Goal: Information Seeking & Learning: Learn about a topic

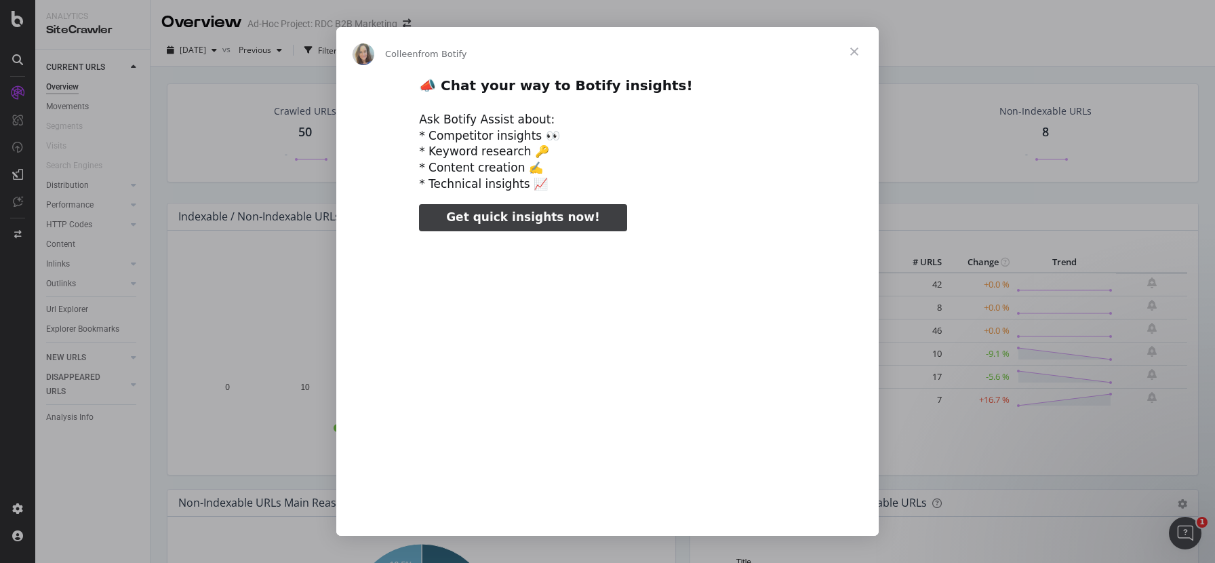
type input "22563"
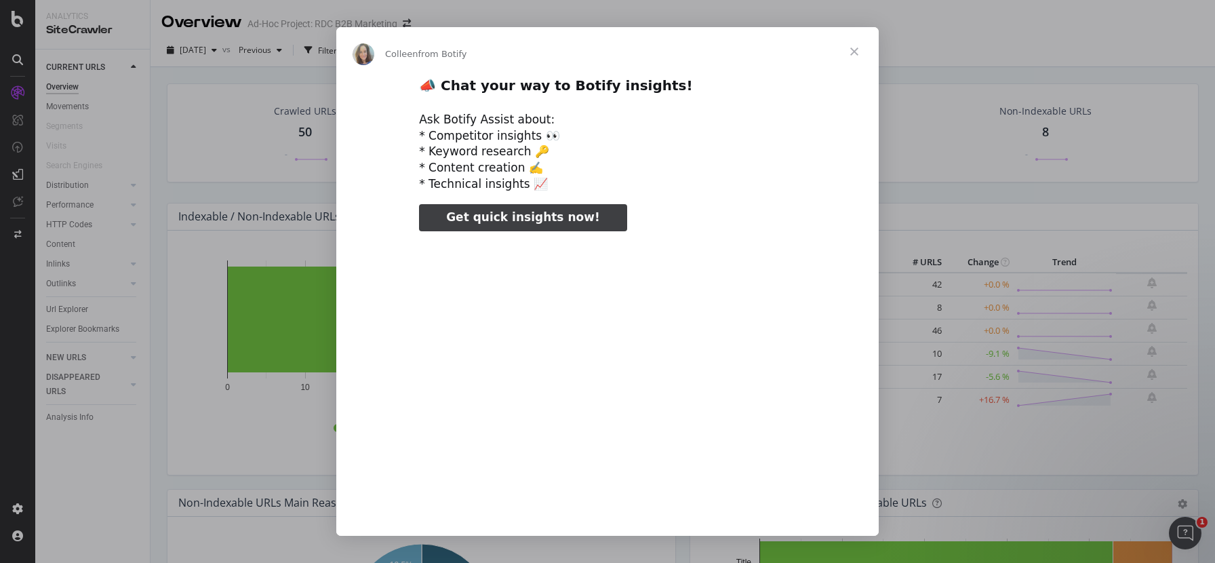
click at [851, 49] on span "Close" at bounding box center [854, 51] width 49 height 49
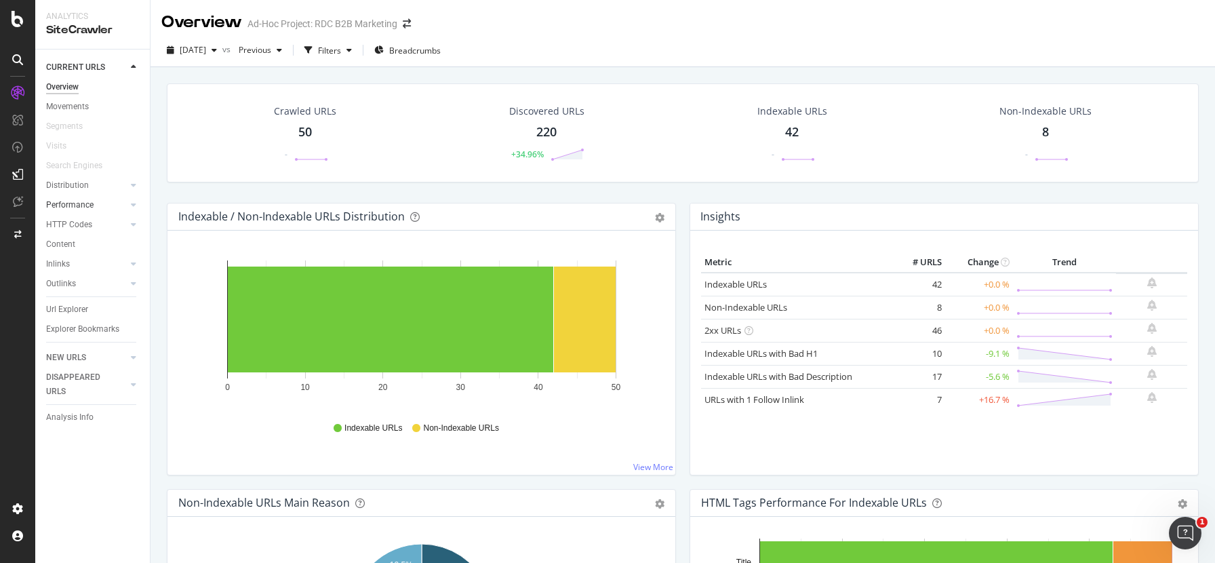
click at [121, 202] on div at bounding box center [120, 205] width 14 height 14
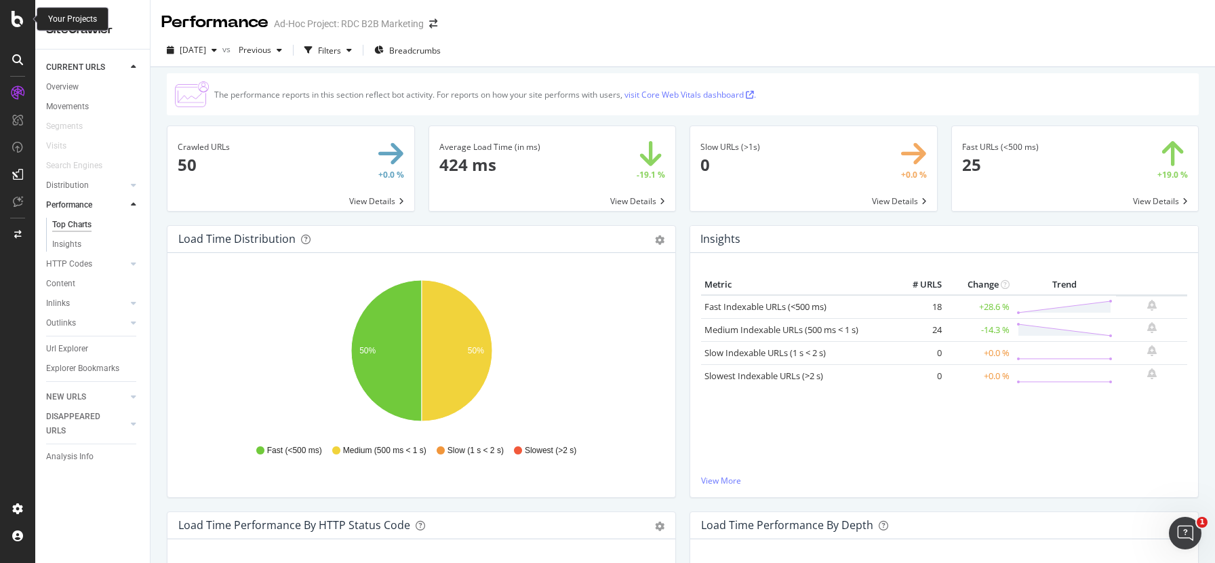
click at [15, 19] on icon at bounding box center [18, 19] width 12 height 16
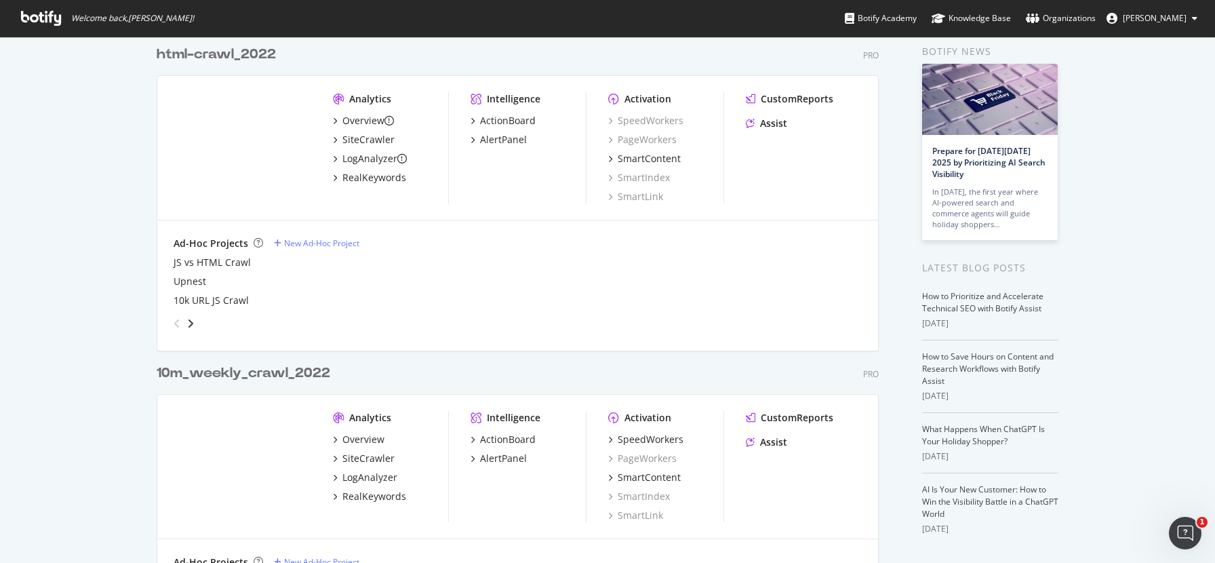
scroll to position [72, 0]
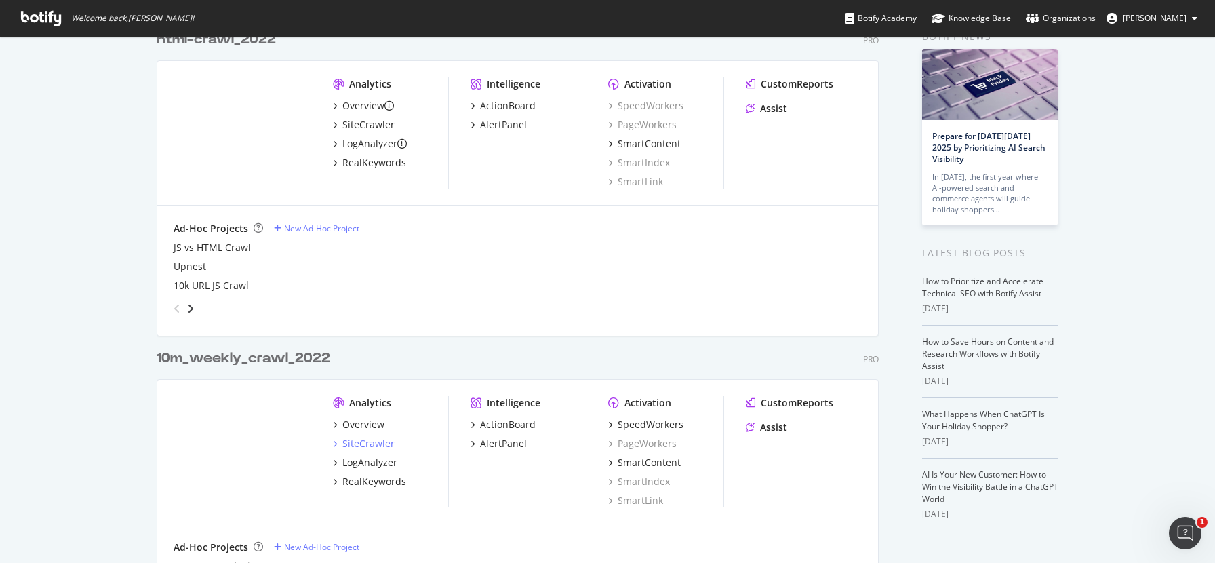
click at [364, 447] on div "SiteCrawler" at bounding box center [368, 443] width 52 height 14
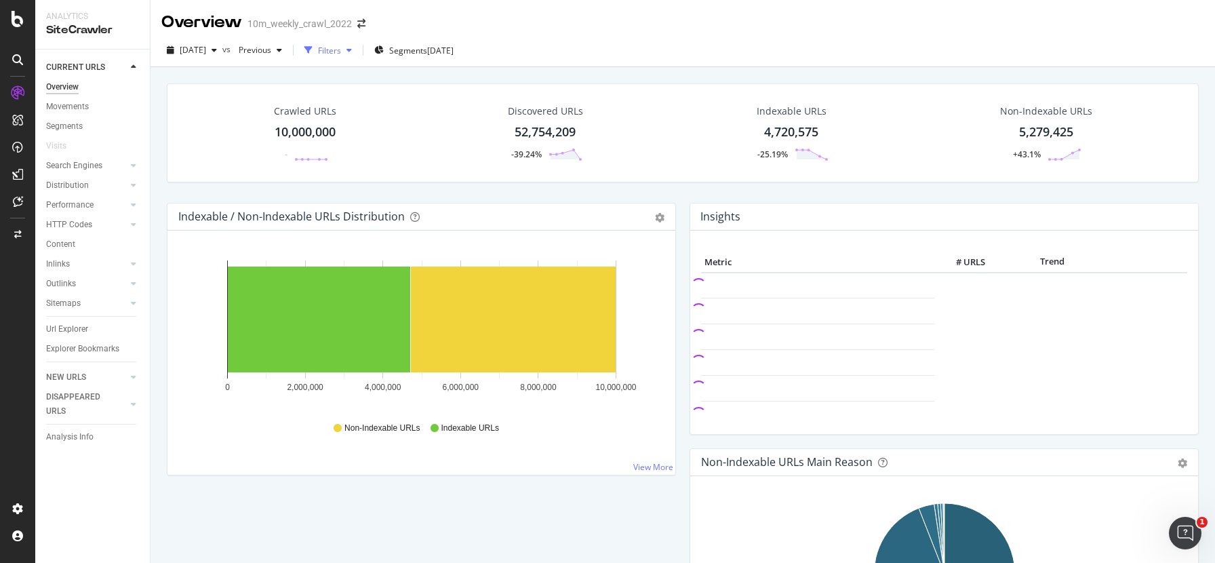
click at [341, 48] on div "Filters" at bounding box center [329, 51] width 23 height 12
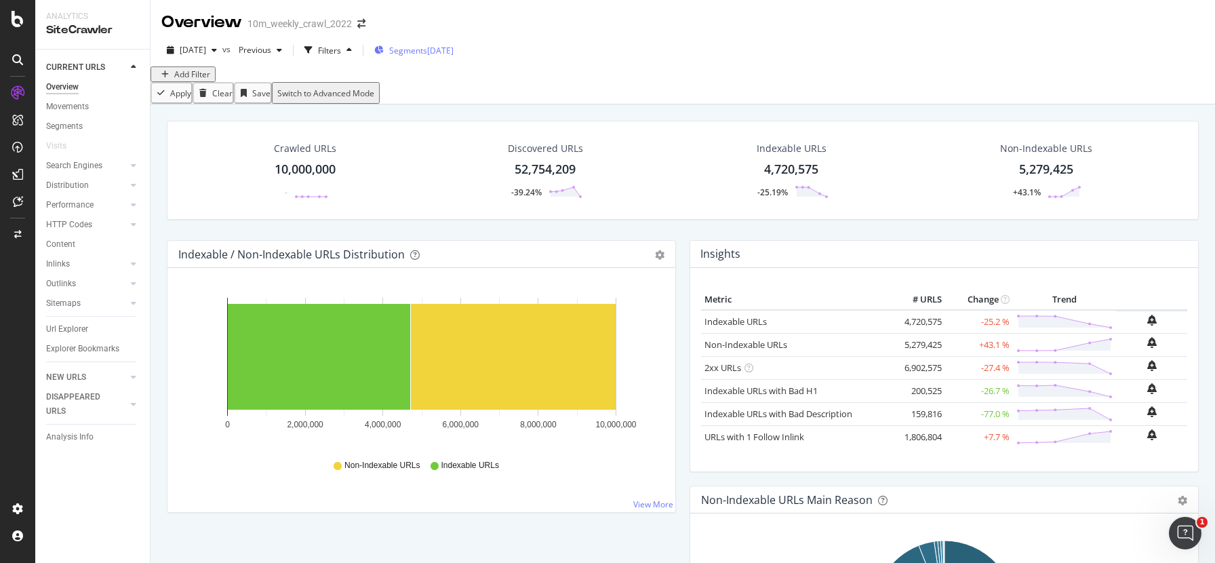
click at [427, 49] on span "Segments" at bounding box center [408, 51] width 38 height 12
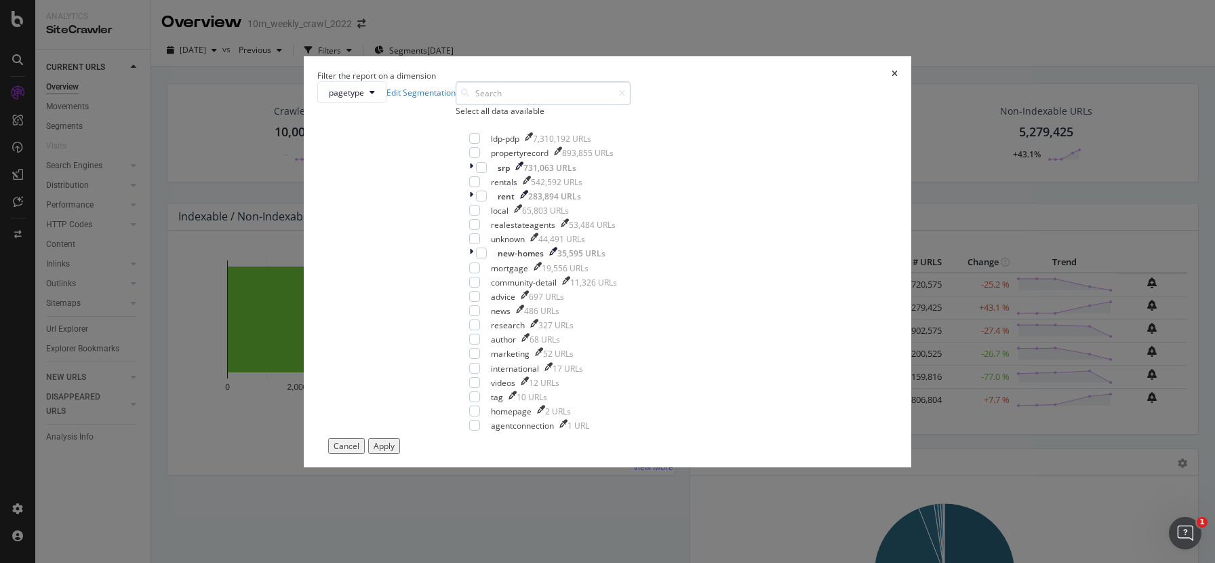
click at [531, 105] on input "modal" at bounding box center [542, 93] width 175 height 24
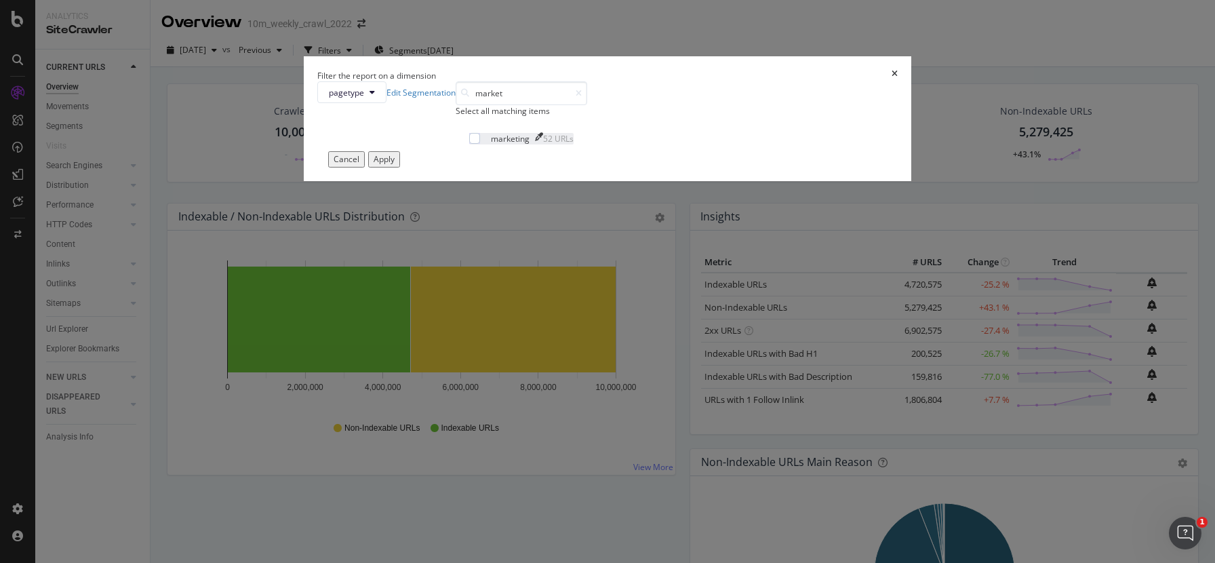
type input "market"
click at [523, 144] on div "marketing" at bounding box center [510, 139] width 39 height 12
click at [394, 165] on div "Apply" at bounding box center [383, 159] width 21 height 12
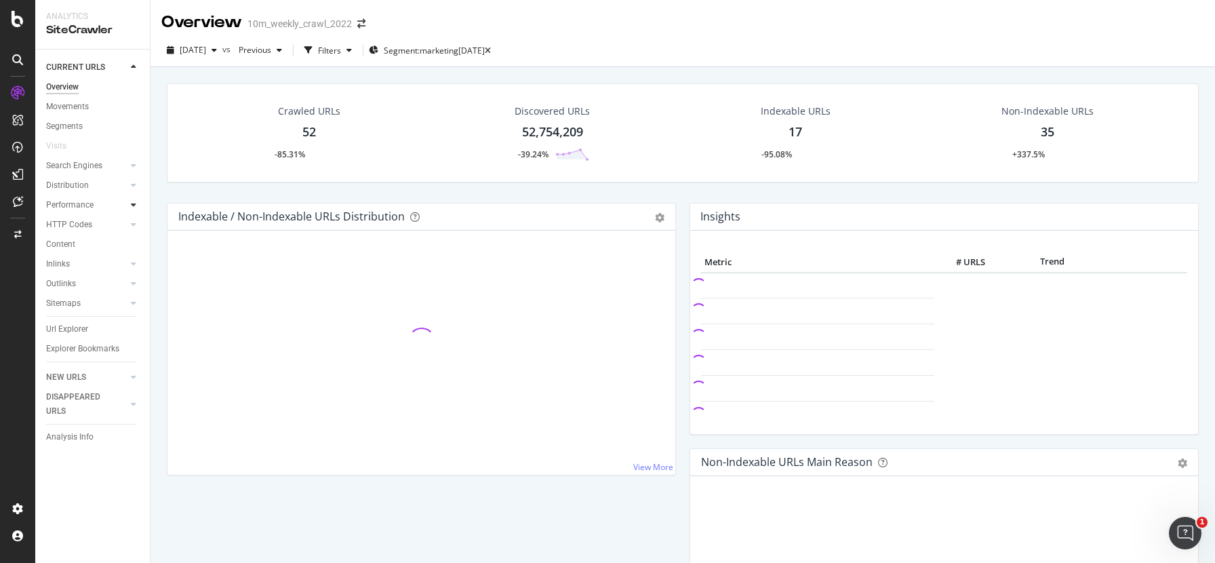
click at [131, 205] on icon at bounding box center [133, 205] width 5 height 8
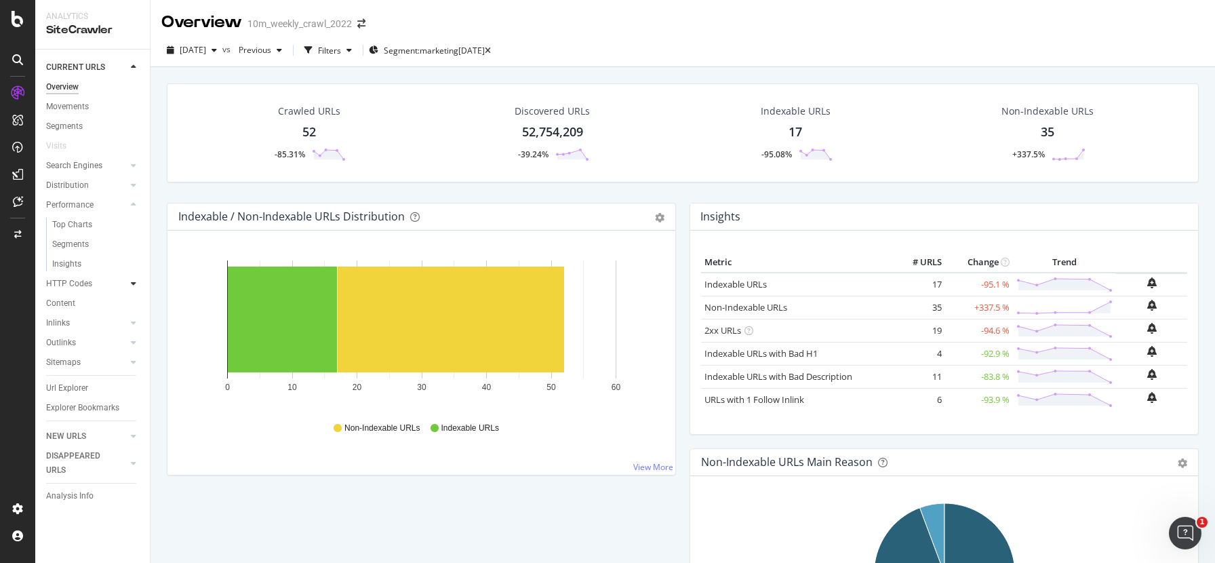
click at [134, 282] on icon at bounding box center [133, 283] width 5 height 8
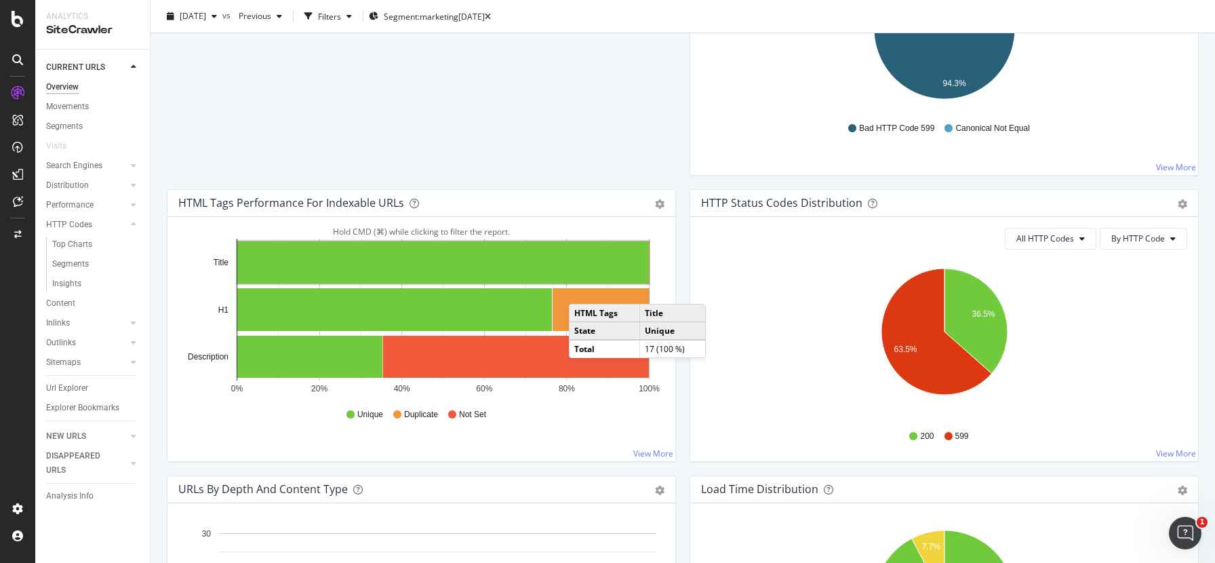
scroll to position [551, 0]
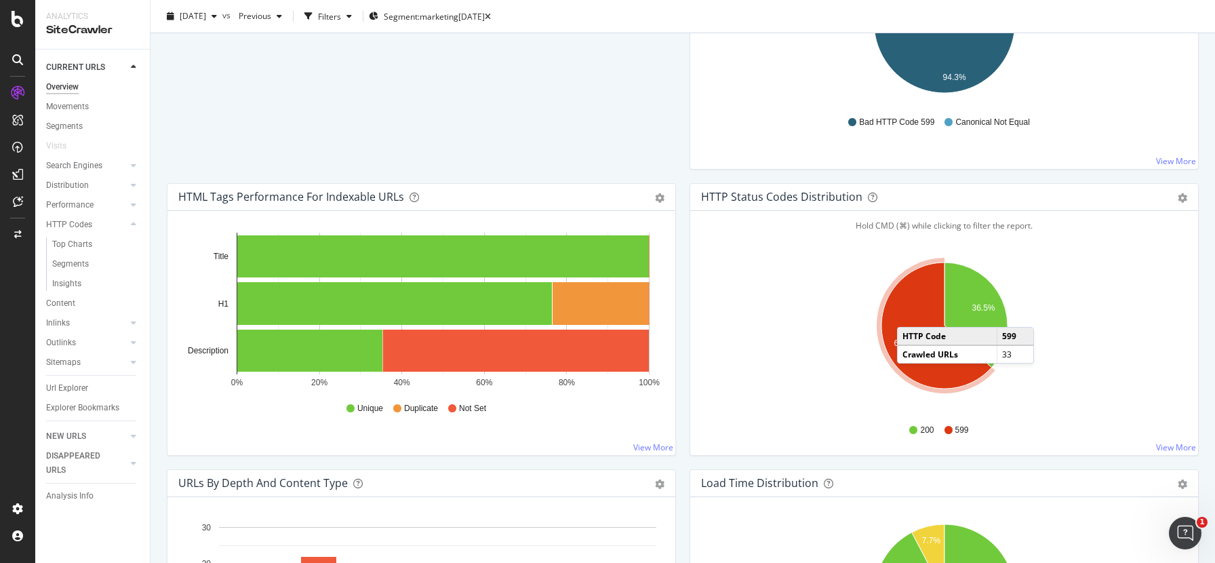
click at [910, 313] on icon "A chart." at bounding box center [936, 325] width 110 height 126
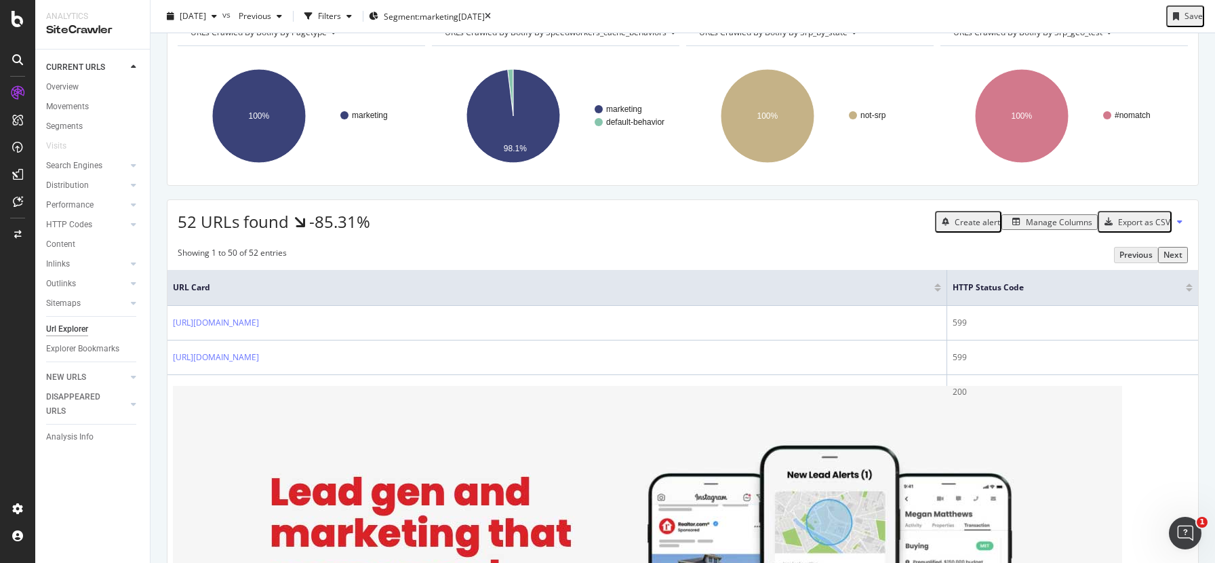
scroll to position [60, 0]
